Goal: Information Seeking & Learning: Learn about a topic

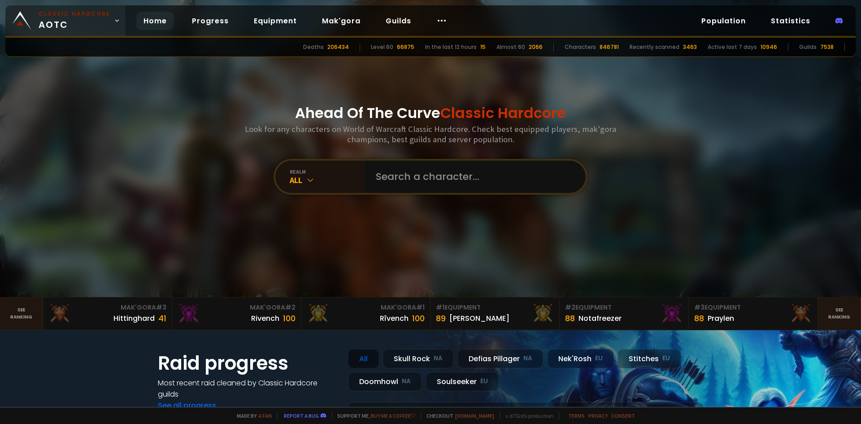
click at [107, 17] on link "Classic Hardcore AOTC" at bounding box center [65, 20] width 120 height 30
click at [733, 23] on link "Population" at bounding box center [723, 21] width 59 height 18
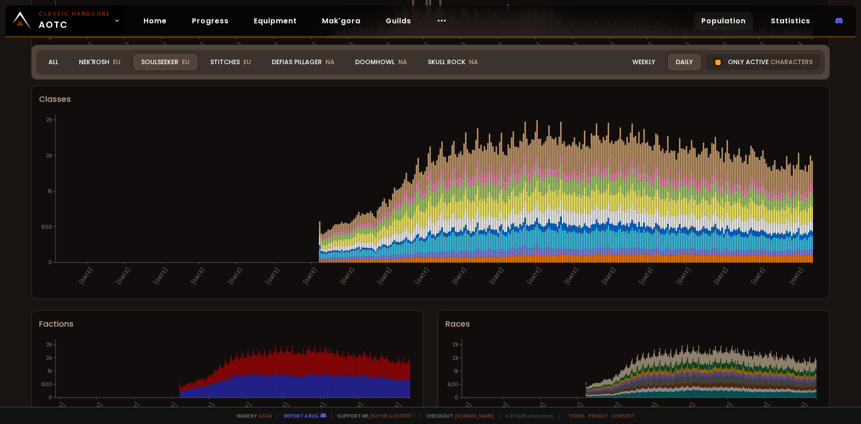
scroll to position [356, 0]
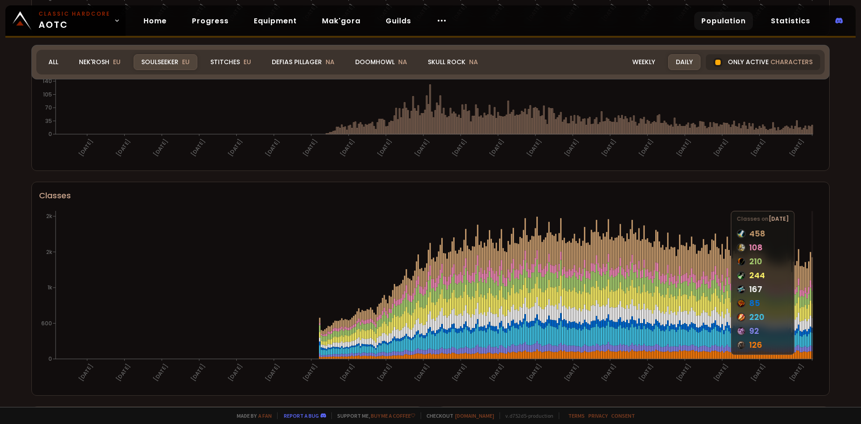
click at [812, 317] on icon at bounding box center [812, 310] width 1 height 14
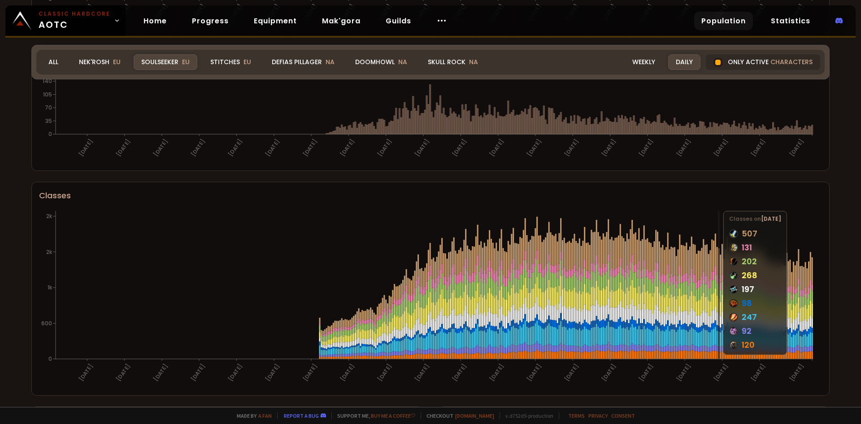
click at [719, 344] on icon at bounding box center [718, 338] width 1 height 15
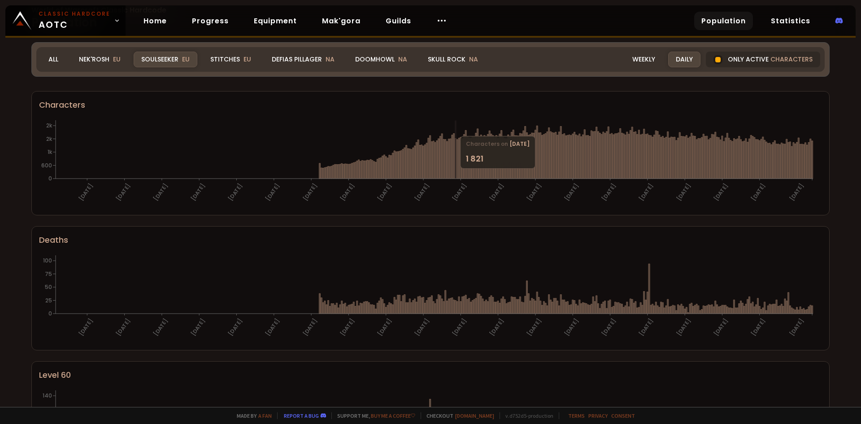
scroll to position [0, 0]
